Goal: Task Accomplishment & Management: Manage account settings

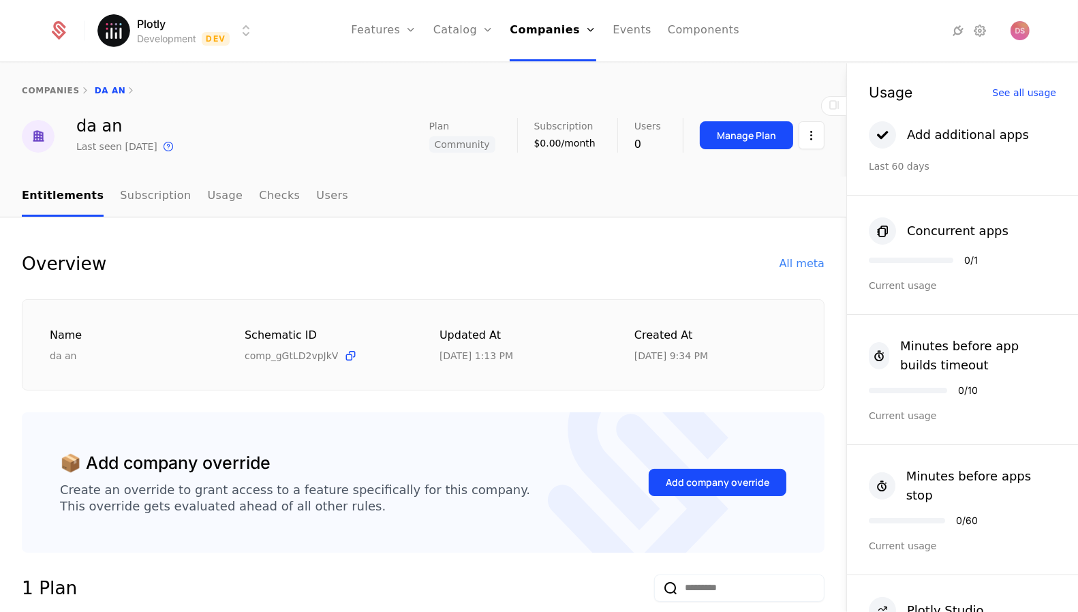
click at [1031, 80] on div "Usage See all usage" at bounding box center [962, 81] width 231 height 36
click at [1031, 85] on div "Usage See all usage" at bounding box center [962, 92] width 187 height 14
click at [1031, 88] on div "See all usage" at bounding box center [1024, 93] width 64 height 10
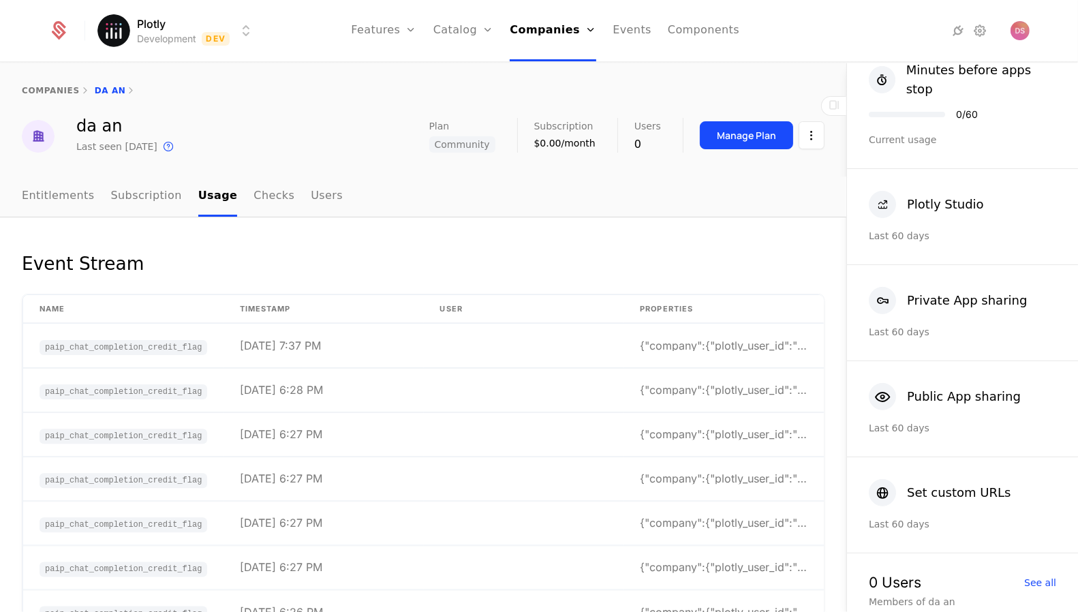
scroll to position [430, 0]
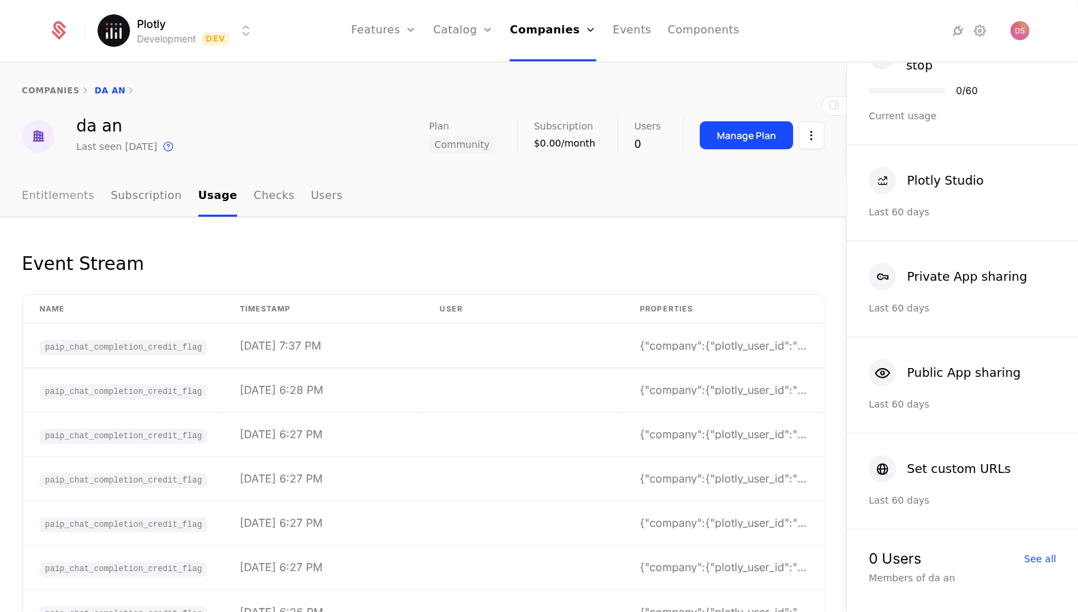
click at [28, 193] on link "Entitlements" at bounding box center [58, 196] width 73 height 40
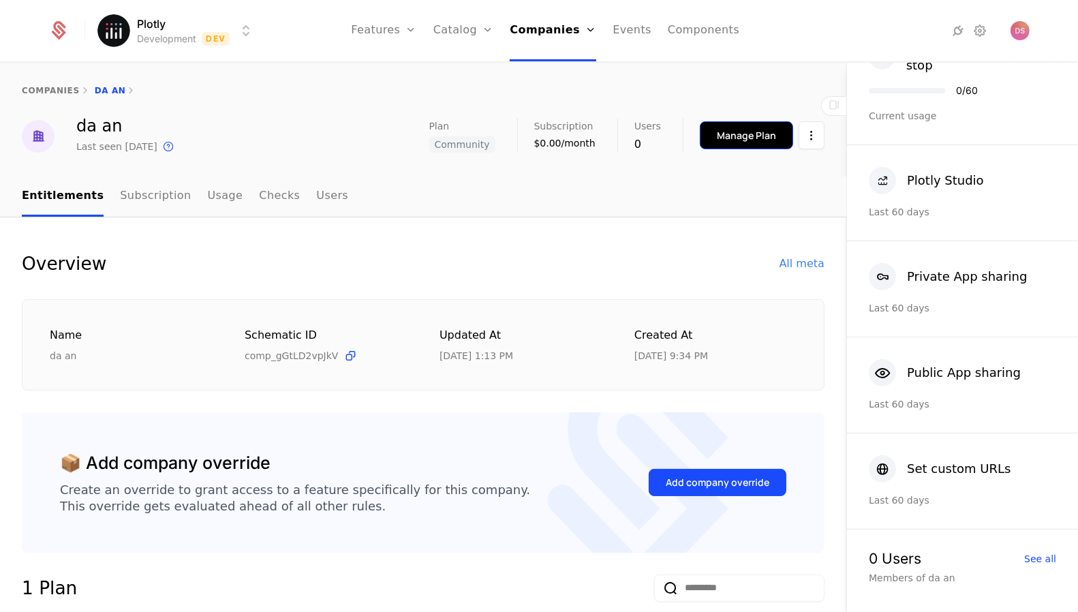
click at [777, 140] on button "Manage Plan" at bounding box center [746, 135] width 93 height 28
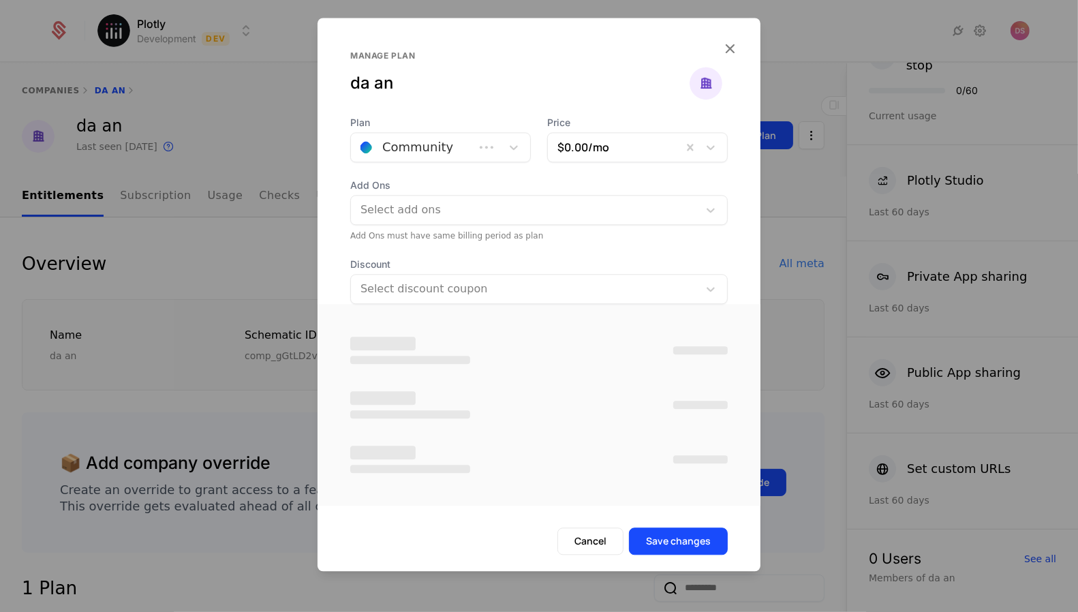
click at [493, 131] on div "Plan Community" at bounding box center [440, 139] width 181 height 46
click at [485, 134] on div at bounding box center [502, 147] width 56 height 29
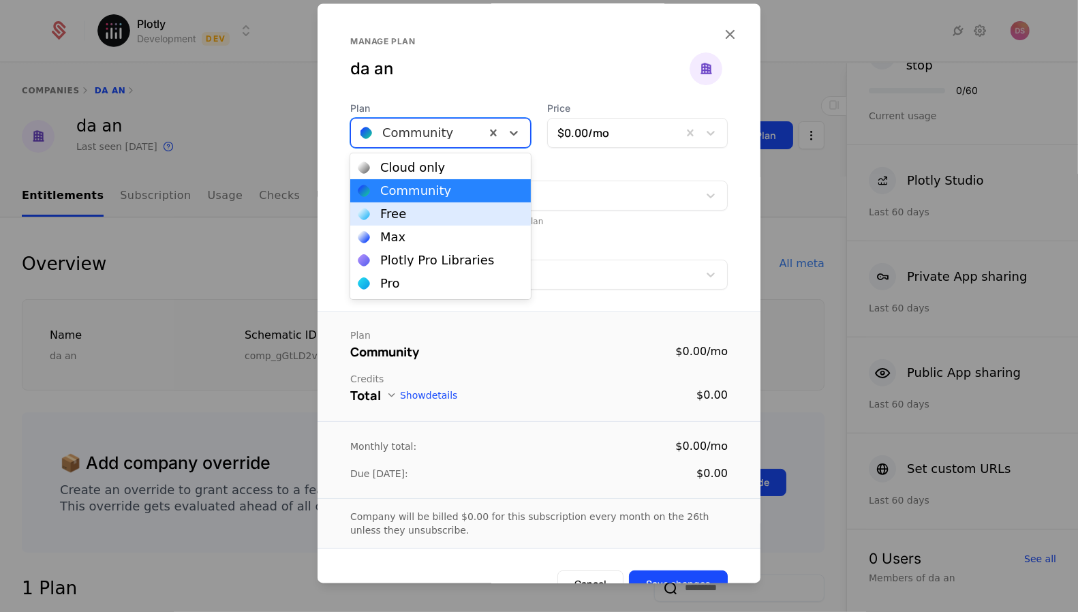
click at [425, 215] on div "Free" at bounding box center [440, 214] width 164 height 12
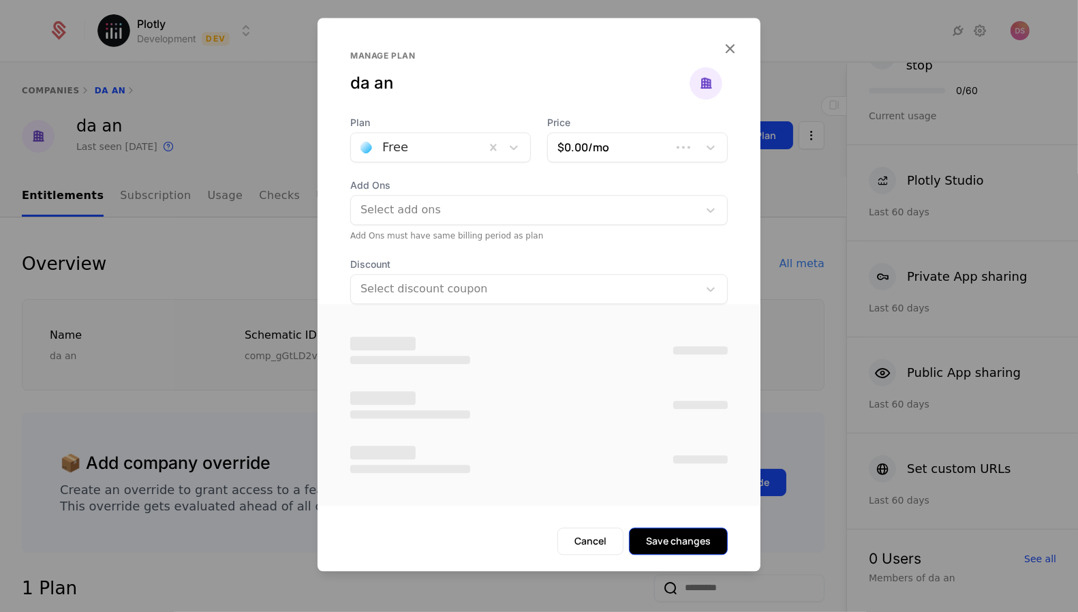
click at [685, 540] on button "Save changes" at bounding box center [678, 540] width 99 height 27
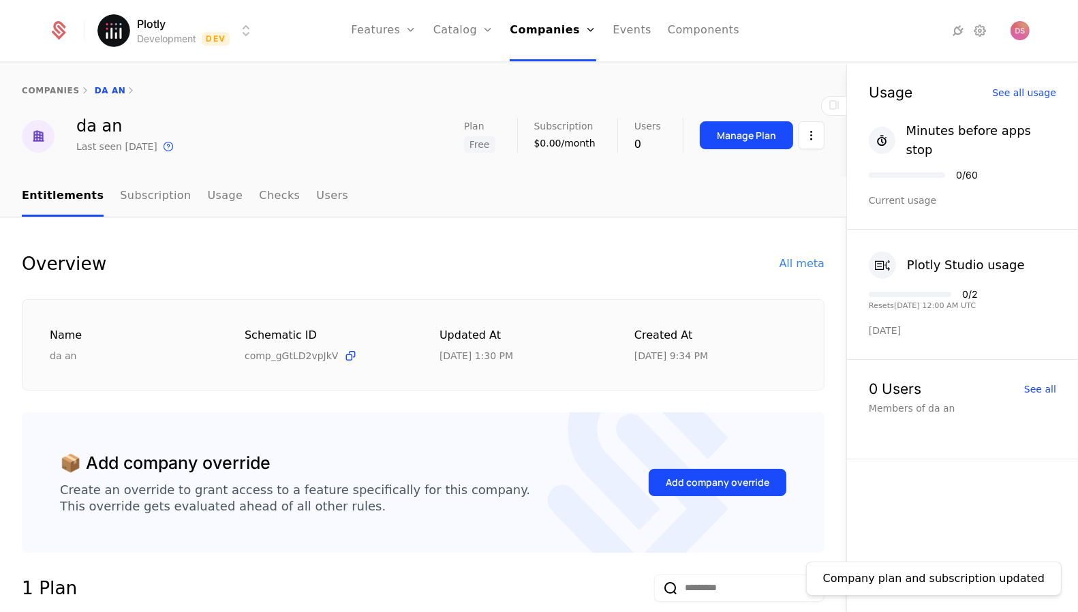
drag, startPoint x: 921, startPoint y: 294, endPoint x: 990, endPoint y: 296, distance: 68.9
click at [990, 296] on div "Plotly Studio usage 0 / 2 Resets [DATE] 12:00 AM UTC [DATE]" at bounding box center [962, 294] width 231 height 129
click at [997, 294] on div "Plotly Studio usage 0 / 2 Resets [DATE] 12:00 AM UTC [DATE]" at bounding box center [962, 294] width 231 height 129
